Goal: Task Accomplishment & Management: Manage account settings

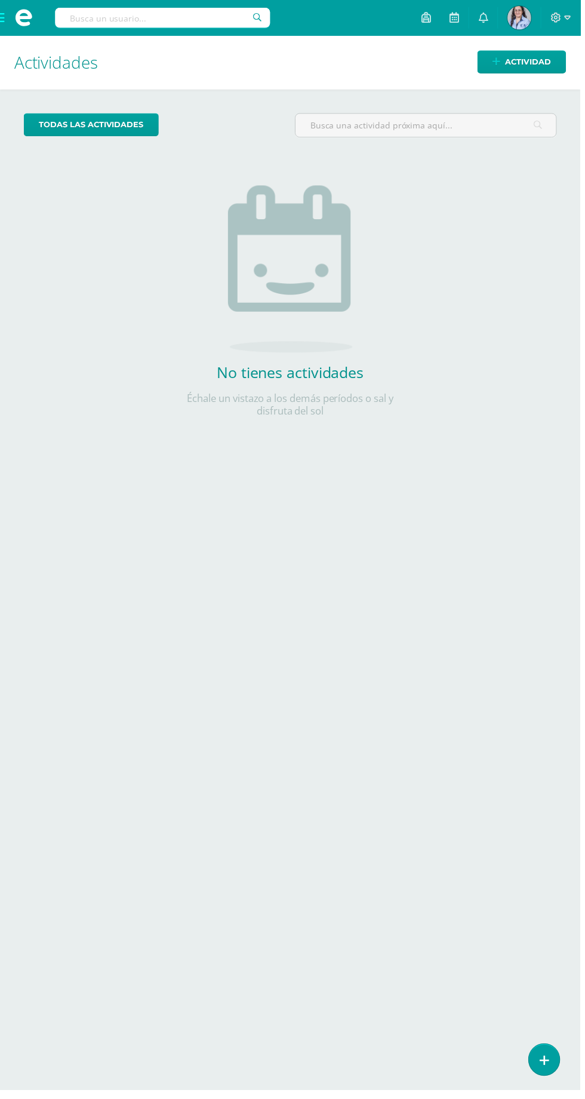
click at [0, 17] on span at bounding box center [24, 18] width 48 height 36
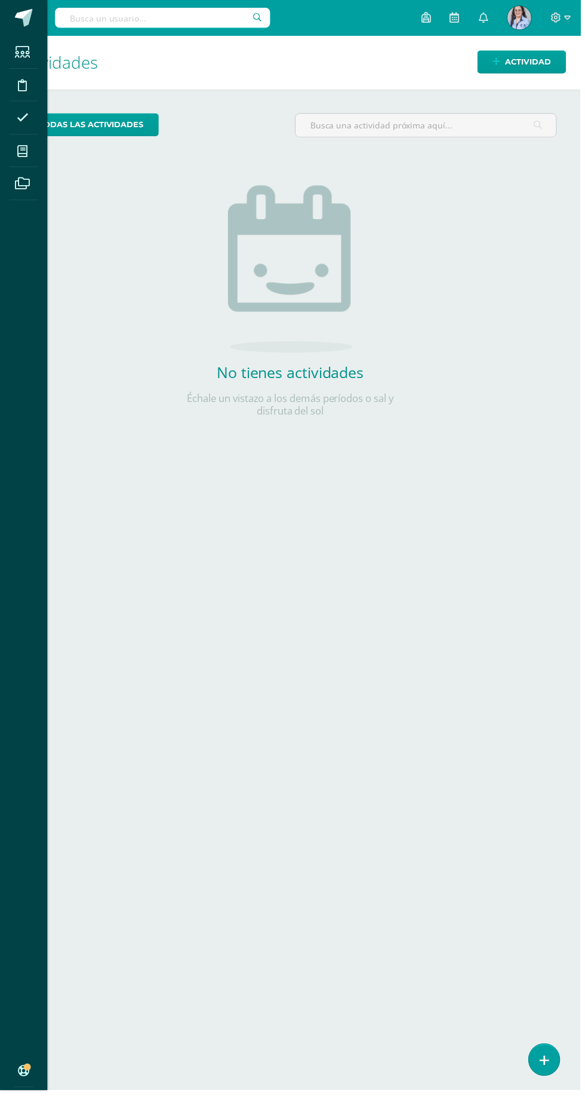
click at [25, 154] on icon at bounding box center [22, 152] width 11 height 12
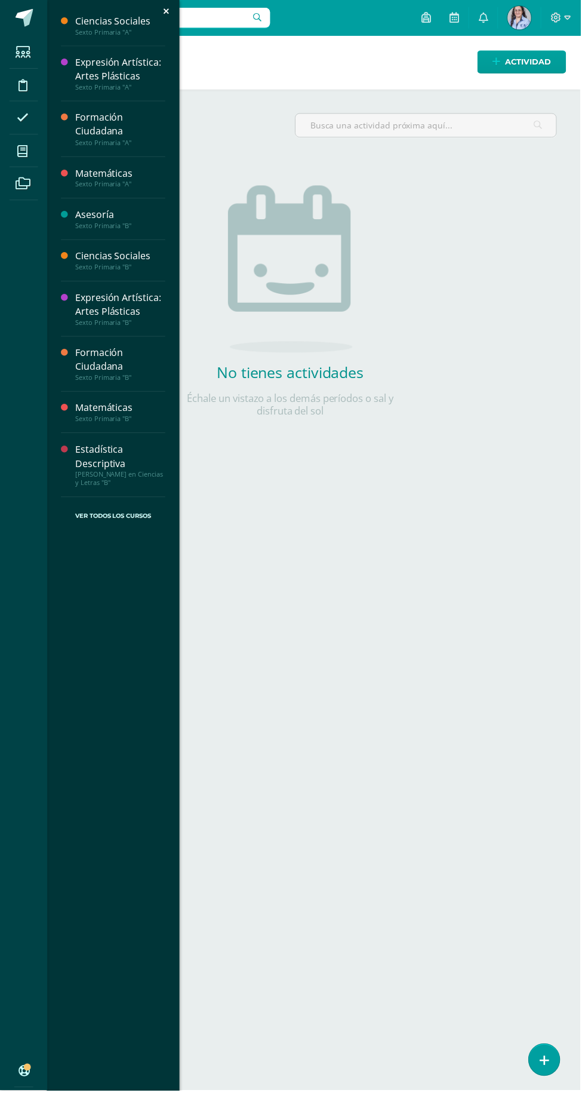
click at [114, 221] on div "Asesoría" at bounding box center [121, 217] width 91 height 14
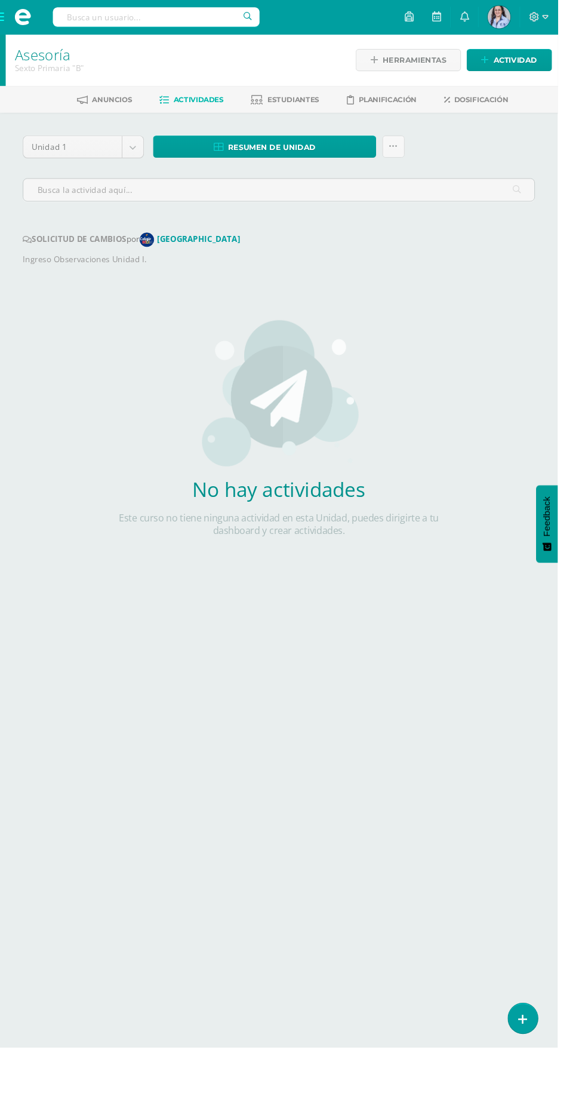
click at [139, 154] on body "Estudiantes Disciplina Asistencia Mis cursos Archivos Soporte Ayuda Reportar un…" at bounding box center [292, 313] width 585 height 626
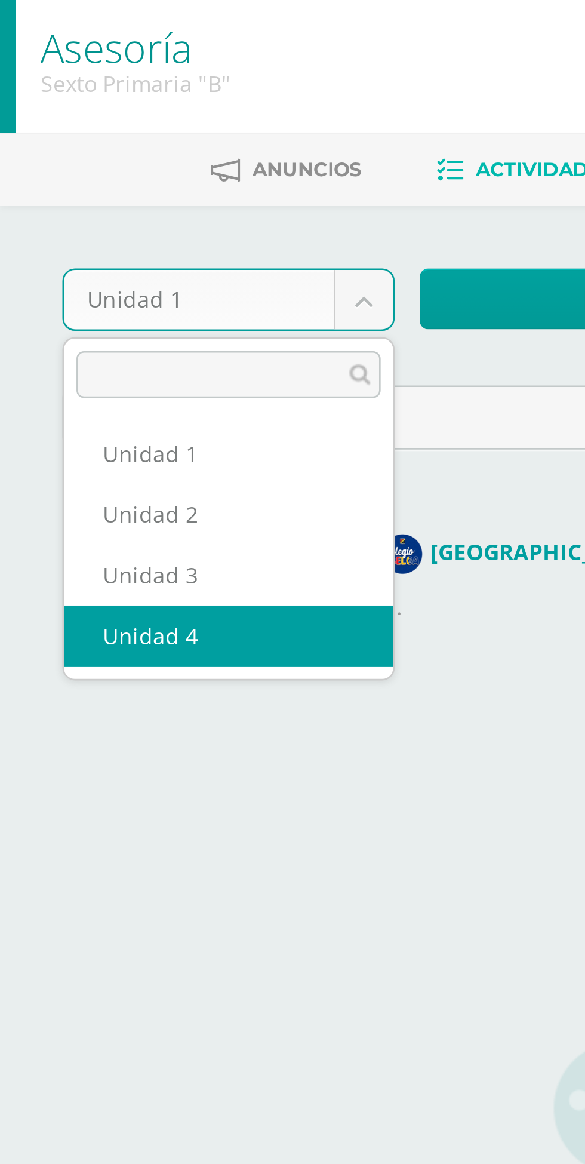
select select "Unidad 4"
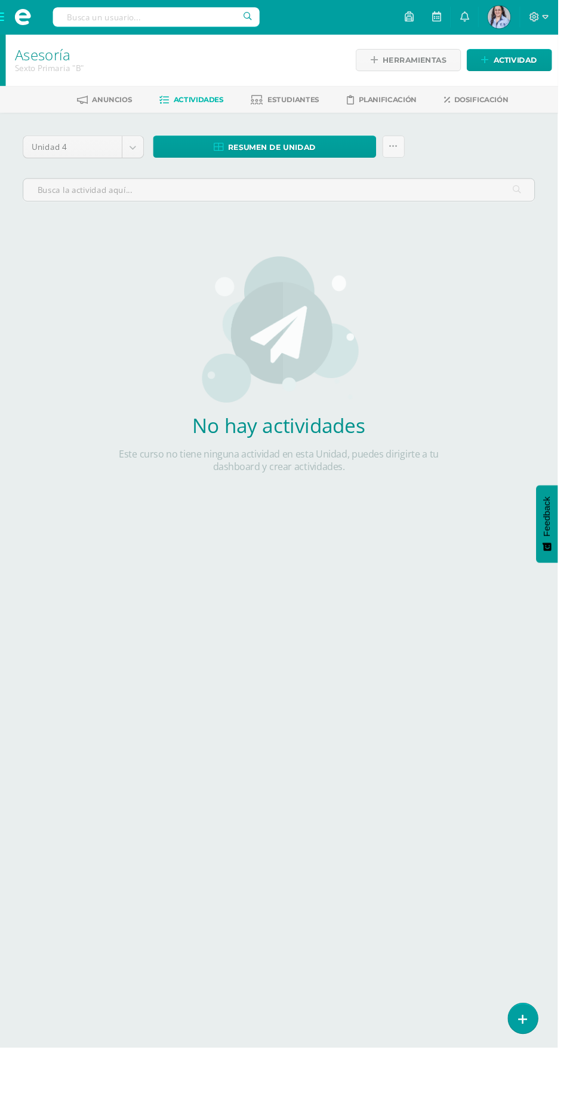
click at [309, 104] on span "Estudiantes" at bounding box center [308, 104] width 54 height 9
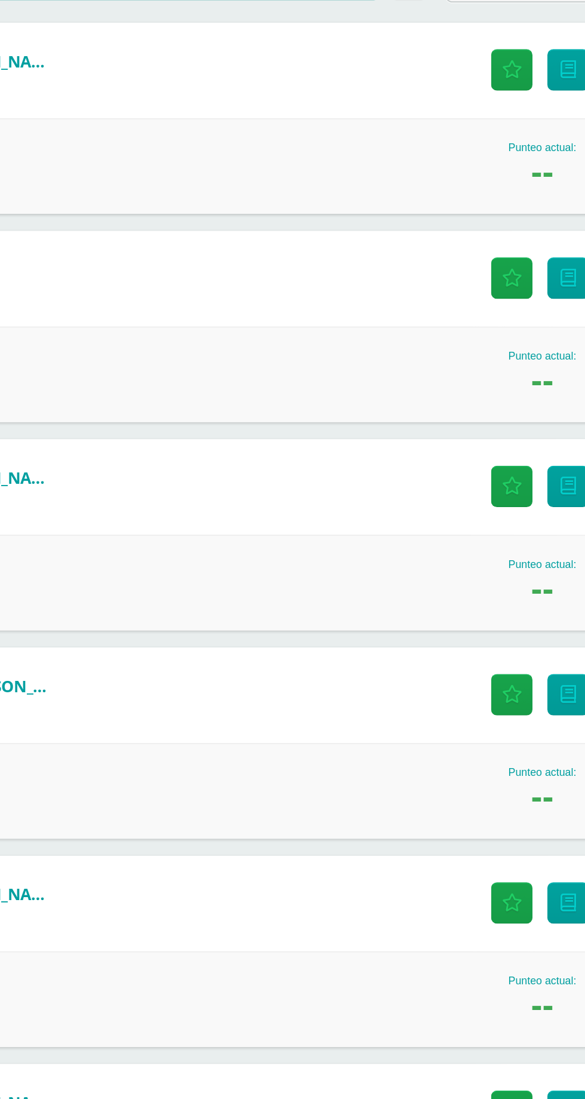
scroll to position [2, 0]
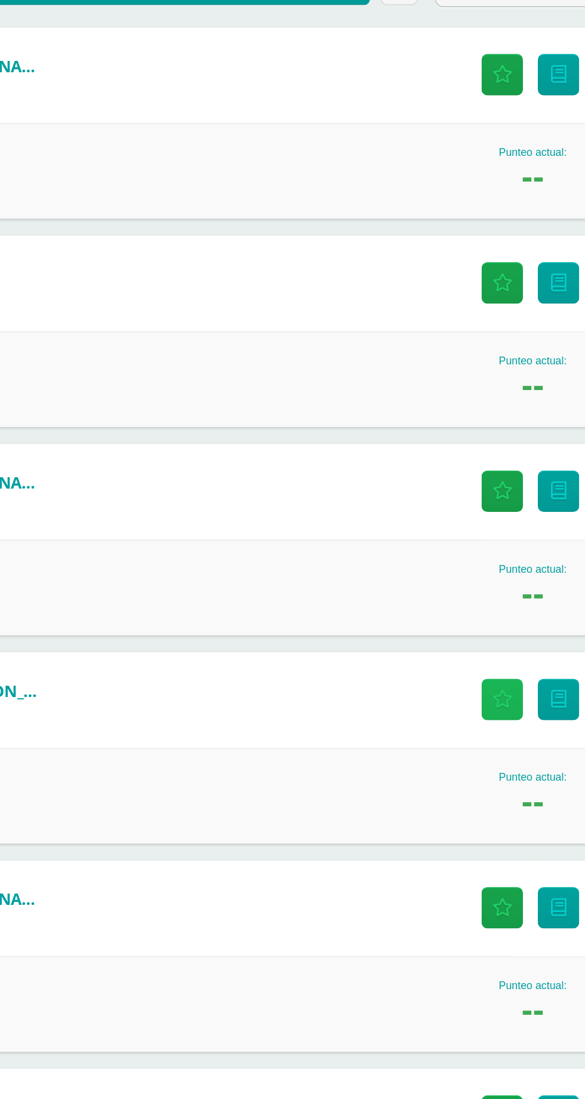
click at [471, 633] on icon at bounding box center [472, 635] width 11 height 10
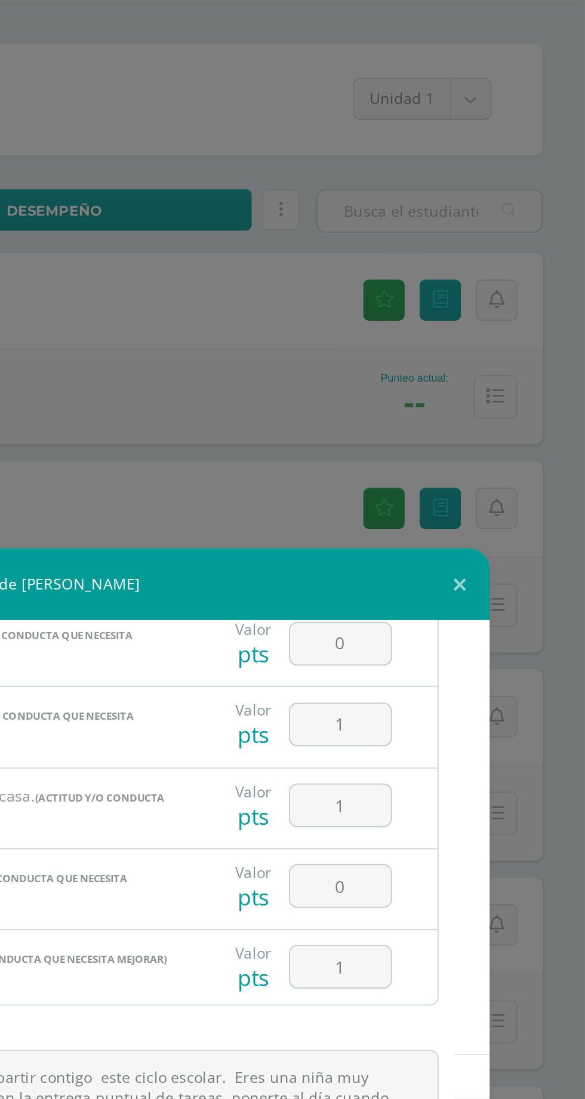
scroll to position [81, 0]
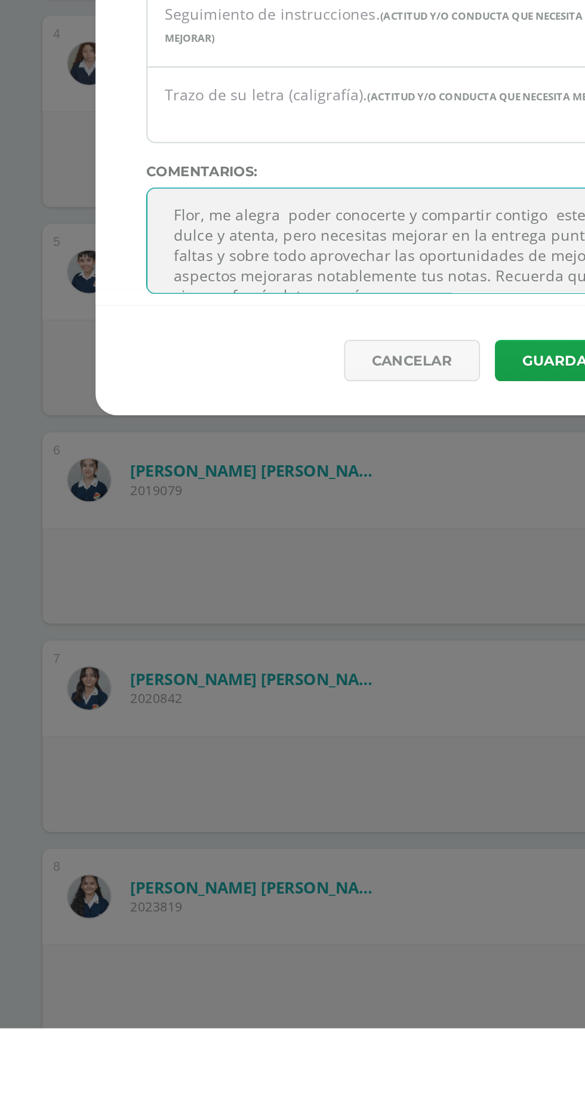
click at [201, 671] on textarea "Flor, me alegra poder conocerte y compartir contigo este ciclo escolar. Eres un…" at bounding box center [292, 657] width 421 height 60
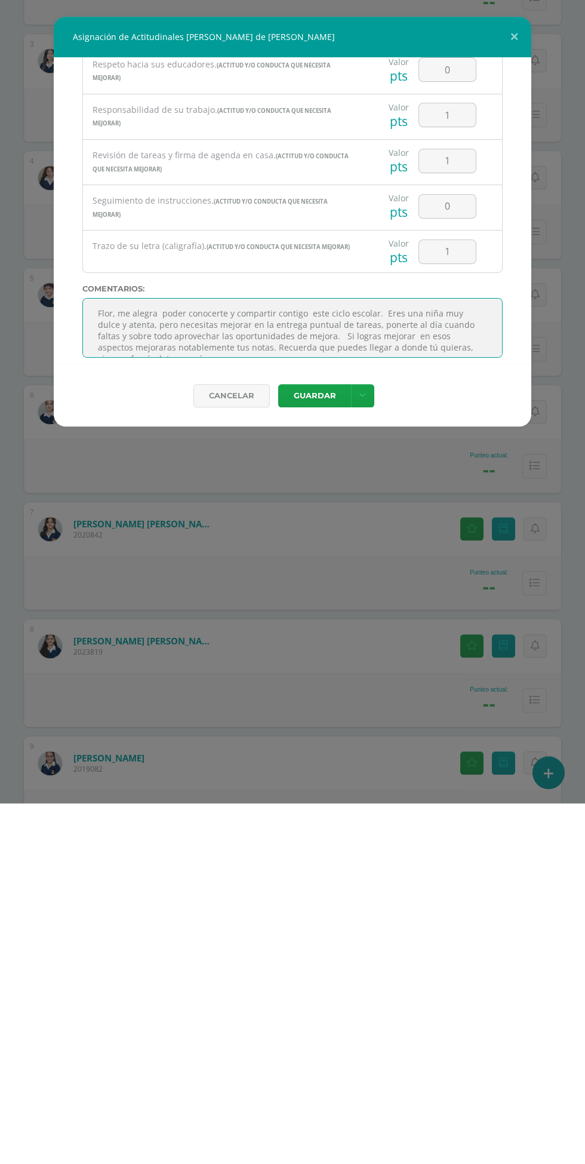
scroll to position [99, 0]
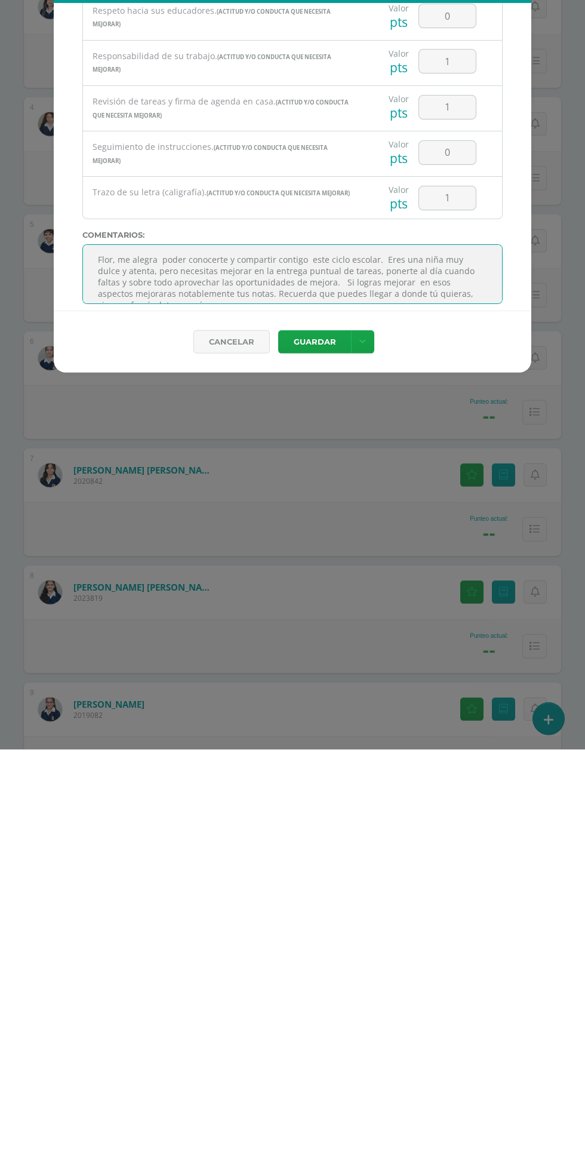
click at [210, 666] on textarea "Flor, me alegra poder conocerte y compartir contigo este ciclo escolar. Eres un…" at bounding box center [292, 689] width 421 height 60
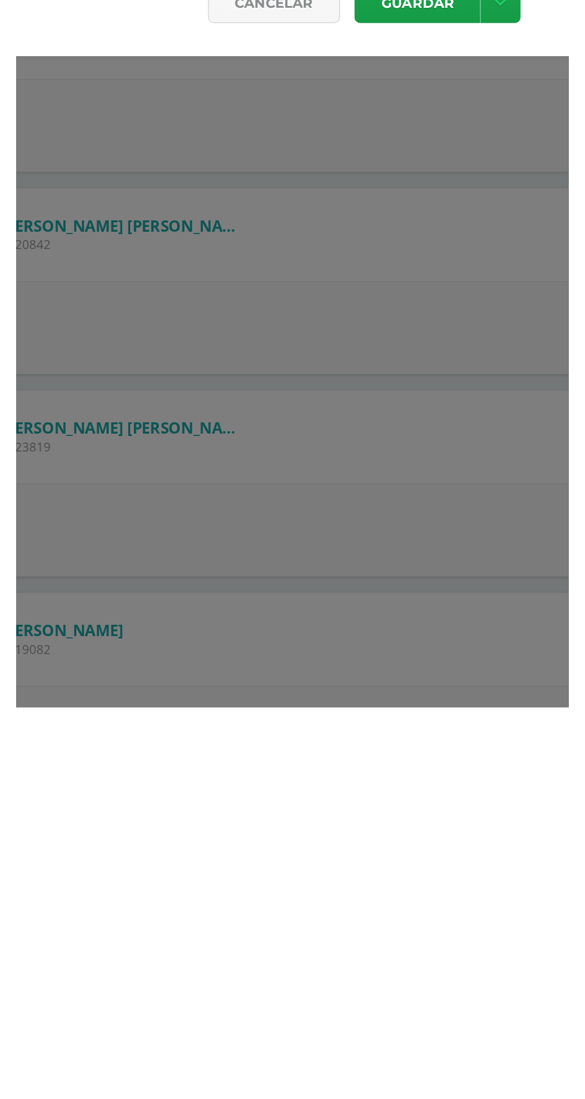
scroll to position [128, 0]
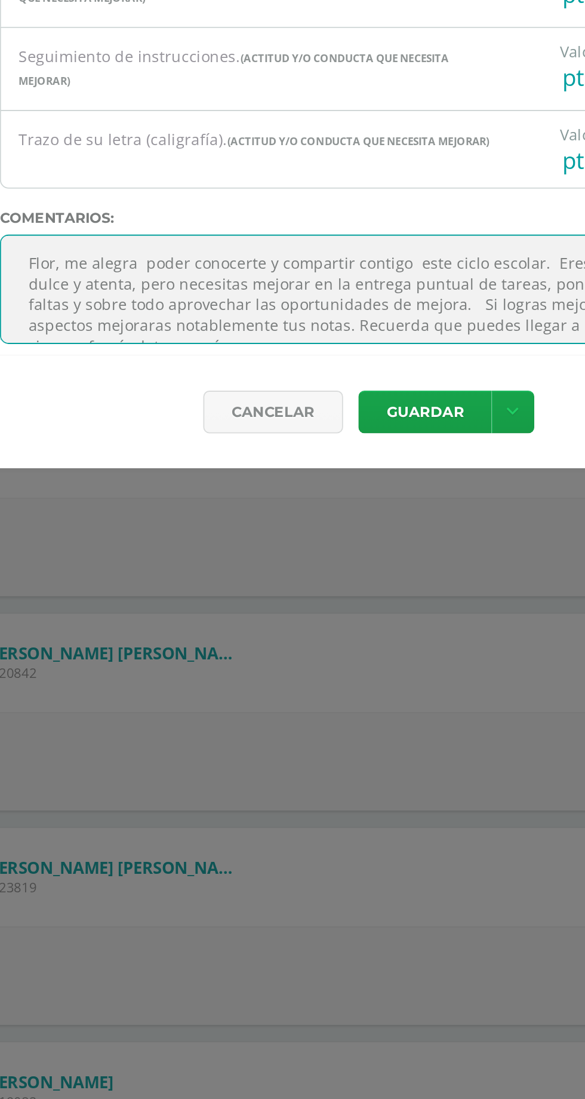
type textarea "Flor, me alegra poder conocerte y compartir contigo este ciclo escolar. Eres un…"
